Goal: Book appointment/travel/reservation

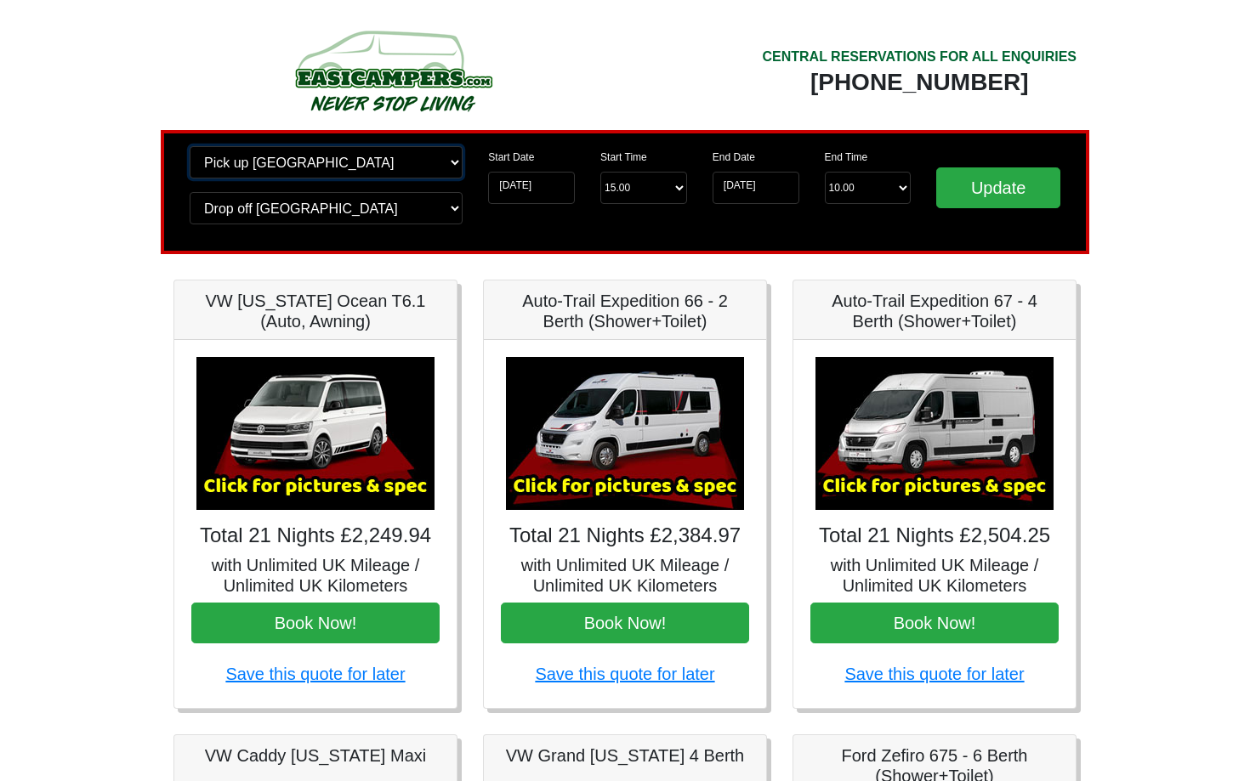
select select "QUE1"
click at [985, 196] on input "Update" at bounding box center [998, 187] width 124 height 41
click at [993, 180] on input "Update" at bounding box center [998, 187] width 124 height 41
click at [993, 193] on input "Update" at bounding box center [998, 187] width 124 height 41
